Goal: Task Accomplishment & Management: Use online tool/utility

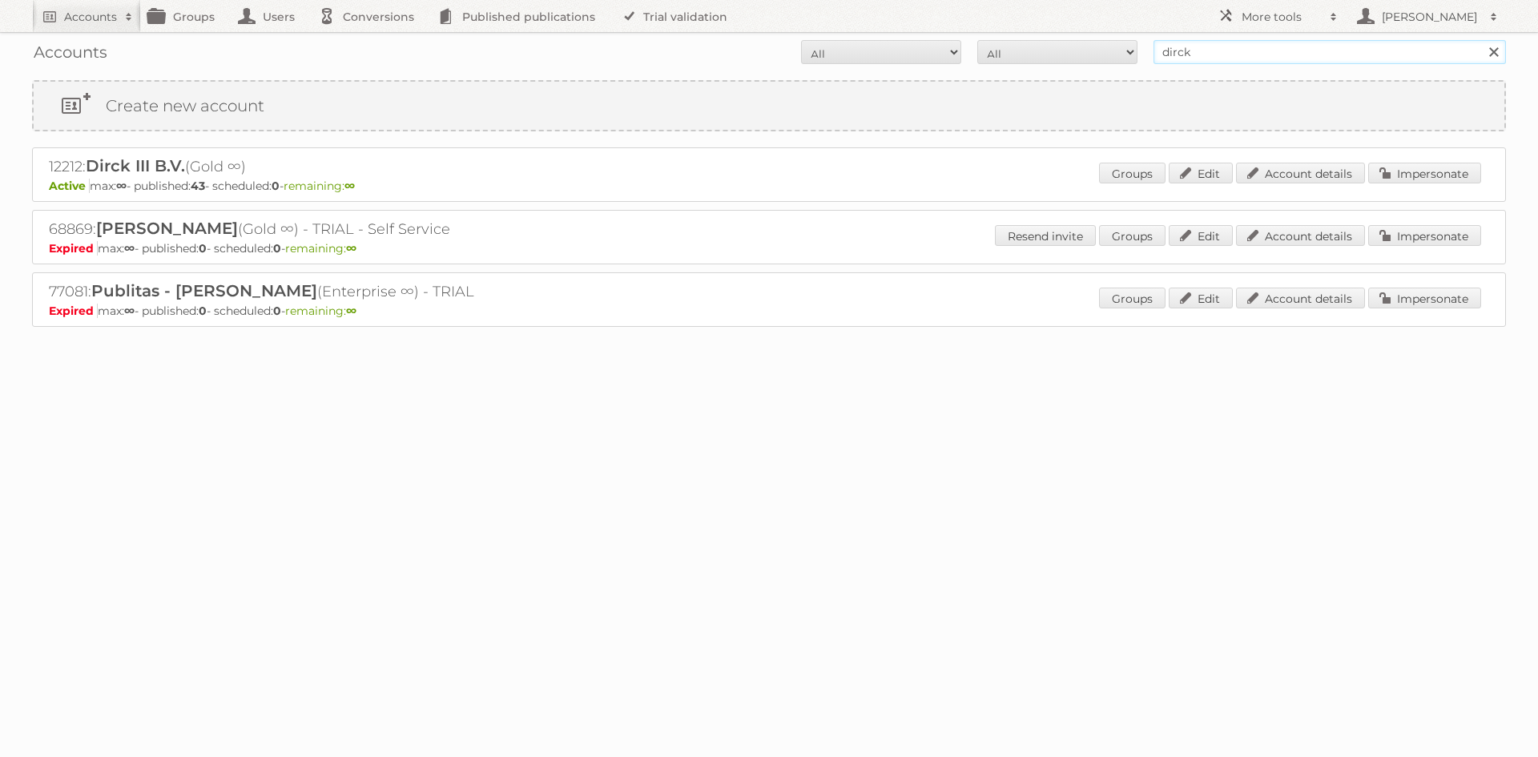
click at [1175, 51] on input "dirck" at bounding box center [1330, 52] width 353 height 24
type input "maxi zoo"
click at [1481, 40] on input "Search" at bounding box center [1493, 52] width 24 height 24
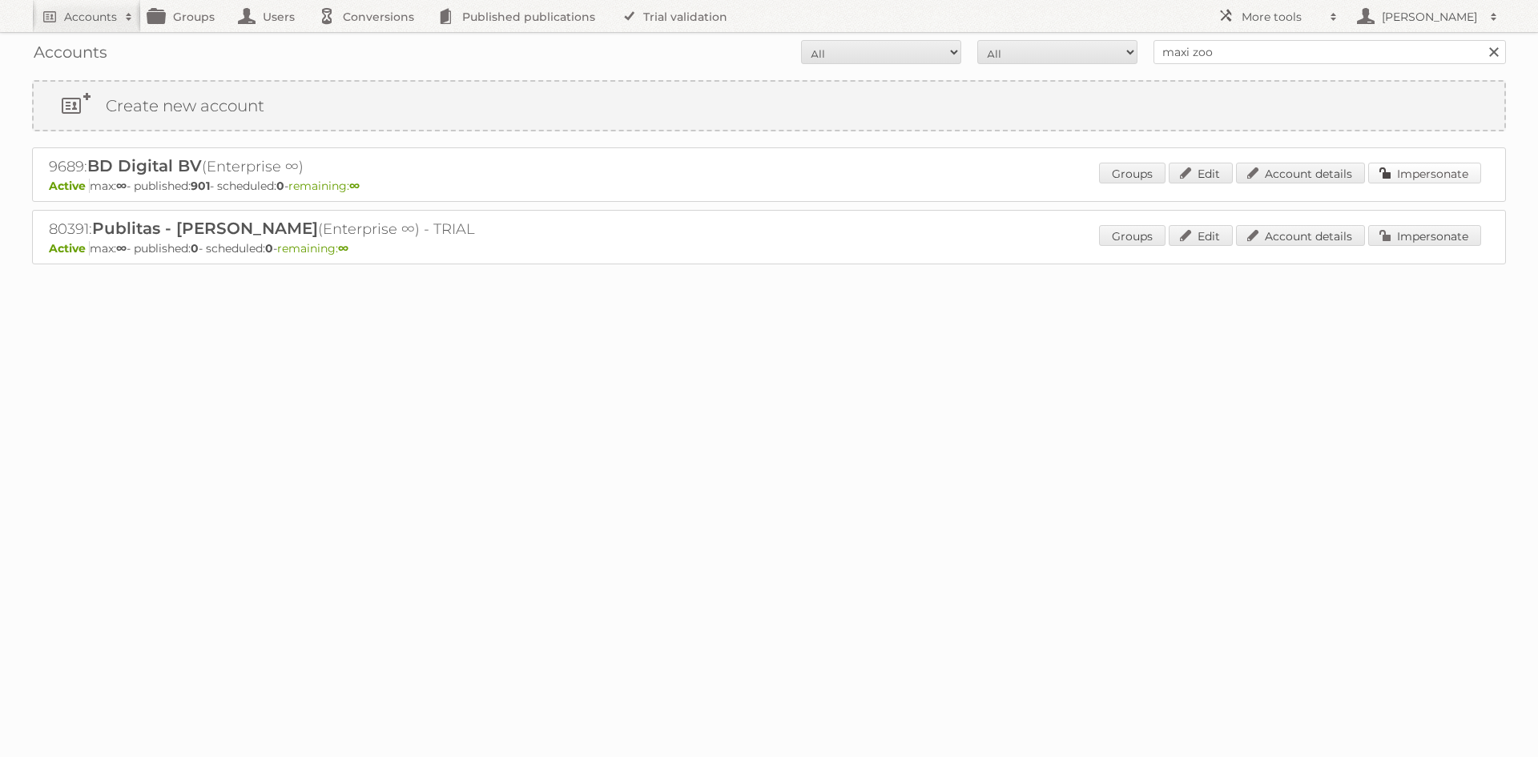
click at [1445, 166] on link "Impersonate" at bounding box center [1424, 173] width 113 height 21
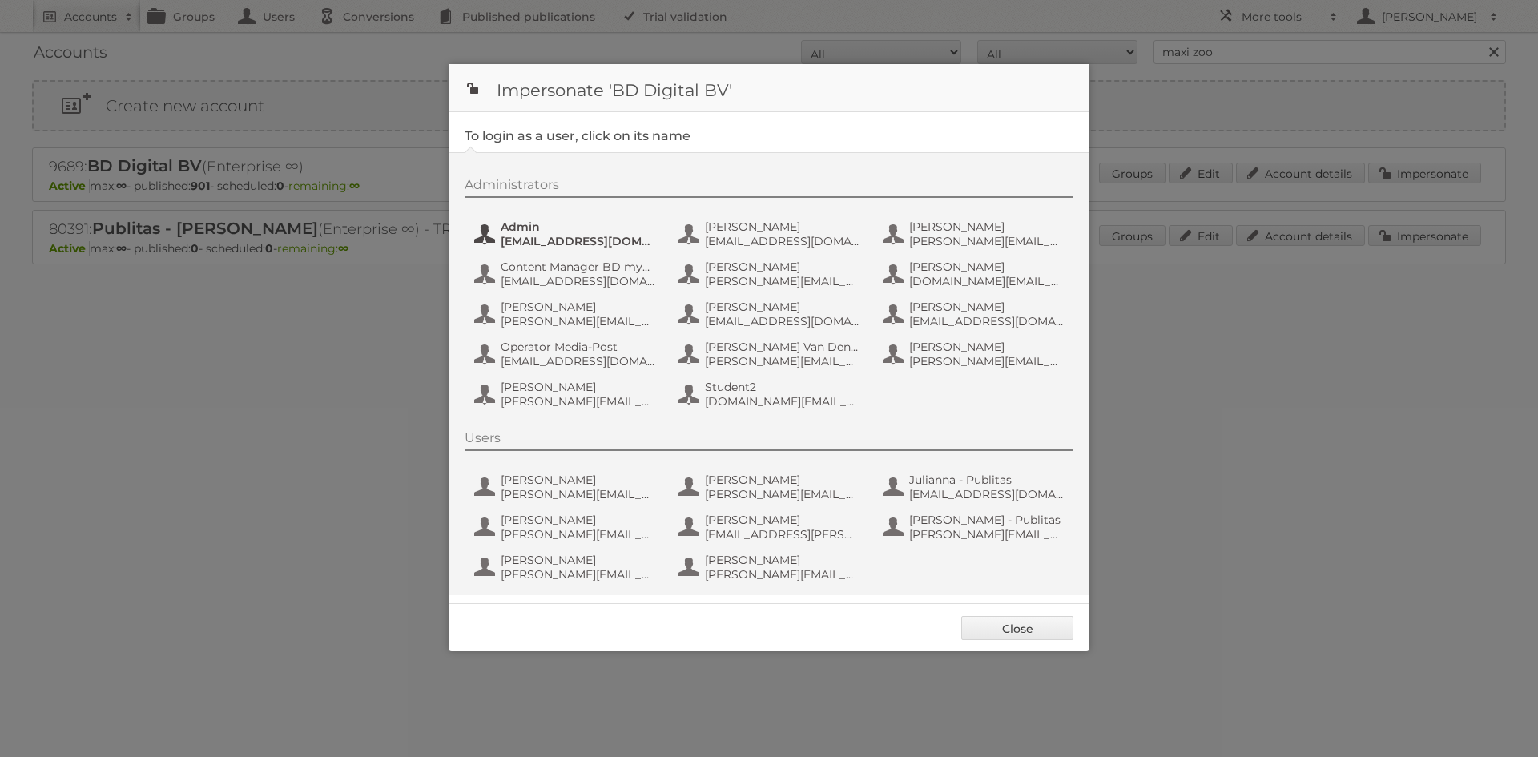
click at [559, 240] on span "[EMAIL_ADDRESS][DOMAIN_NAME]" at bounding box center [578, 241] width 155 height 14
